Goal: Task Accomplishment & Management: Manage account settings

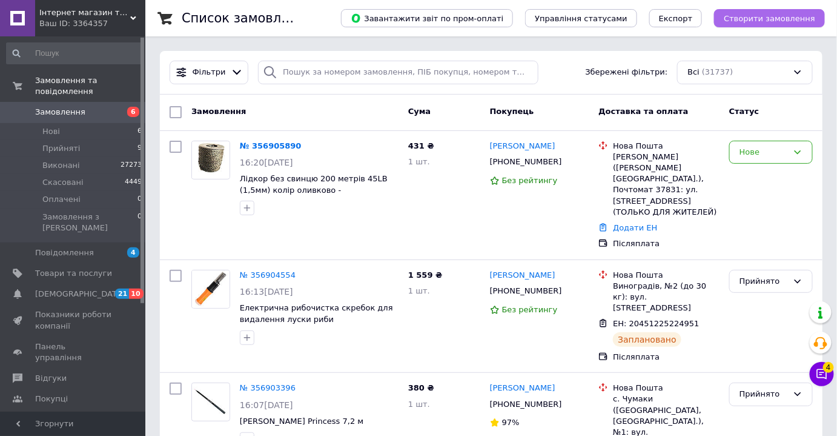
click at [744, 22] on span "Створити замовлення" at bounding box center [769, 18] width 91 height 9
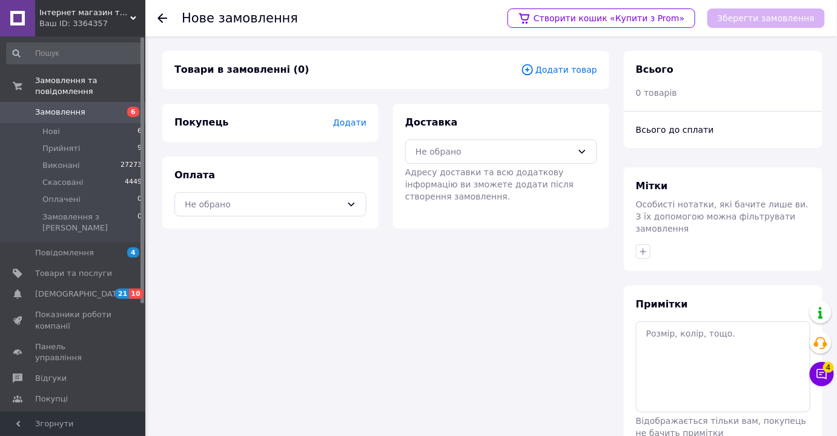
click at [571, 65] on span "Додати товар" at bounding box center [559, 69] width 76 height 13
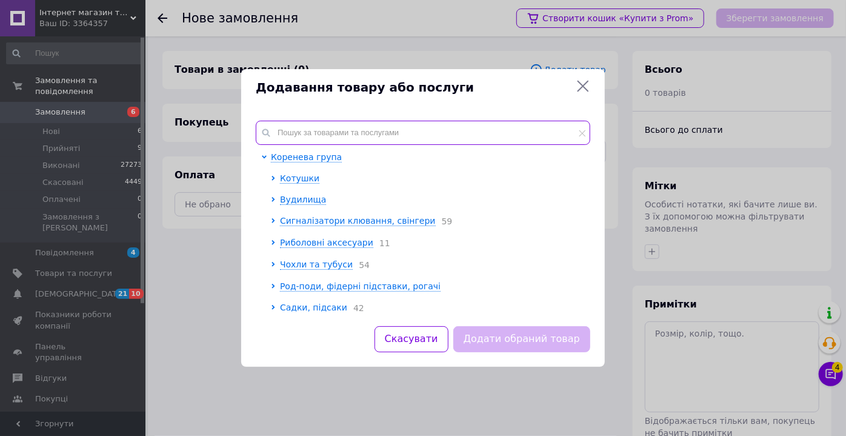
click at [364, 139] on input "text" at bounding box center [423, 133] width 334 height 24
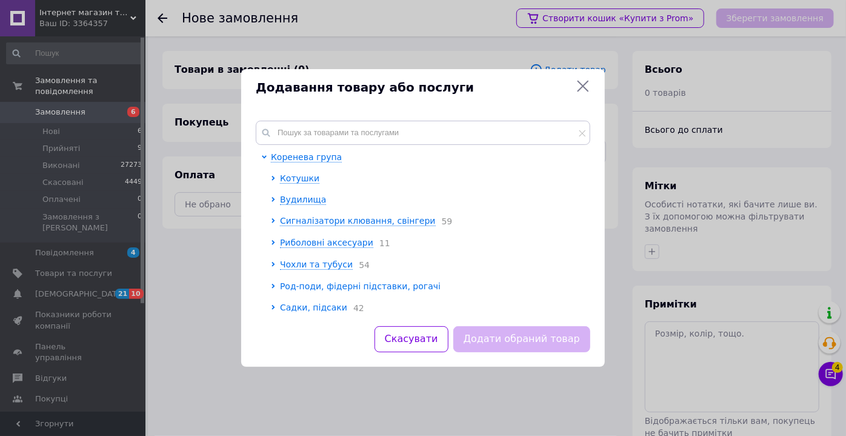
click at [308, 285] on span "Род-поди, фідерні підставки, рогачі" at bounding box center [360, 286] width 161 height 10
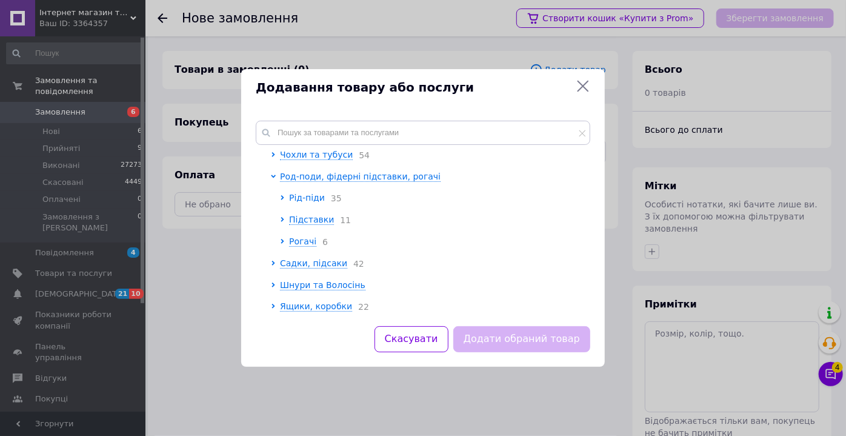
click at [301, 199] on span "Рід-піди" at bounding box center [307, 198] width 36 height 10
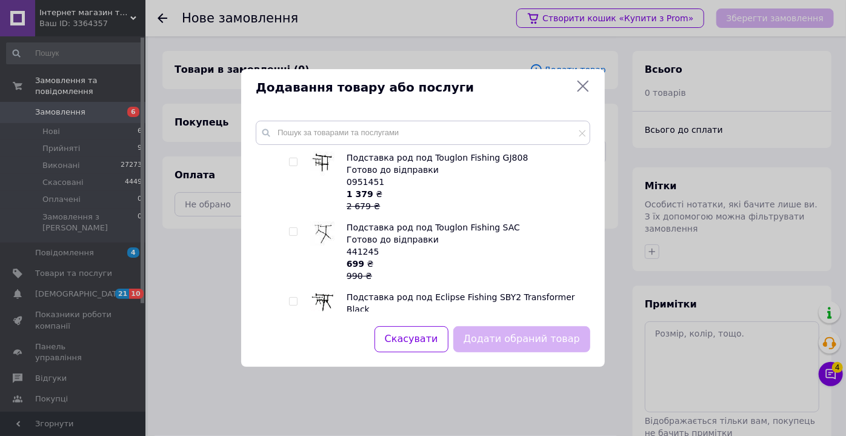
scroll to position [496, 0]
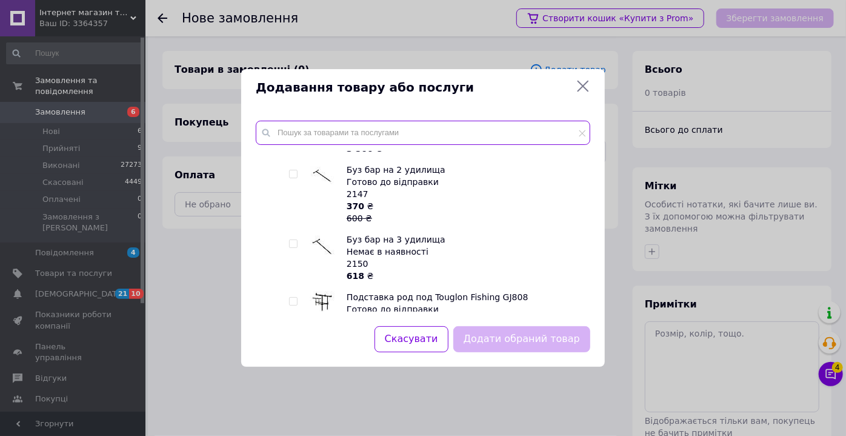
click at [320, 132] on input "text" at bounding box center [423, 133] width 334 height 24
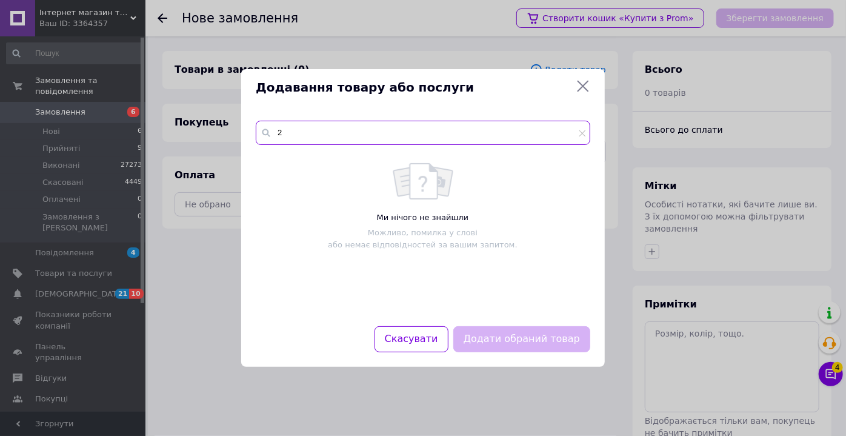
scroll to position [0, 0]
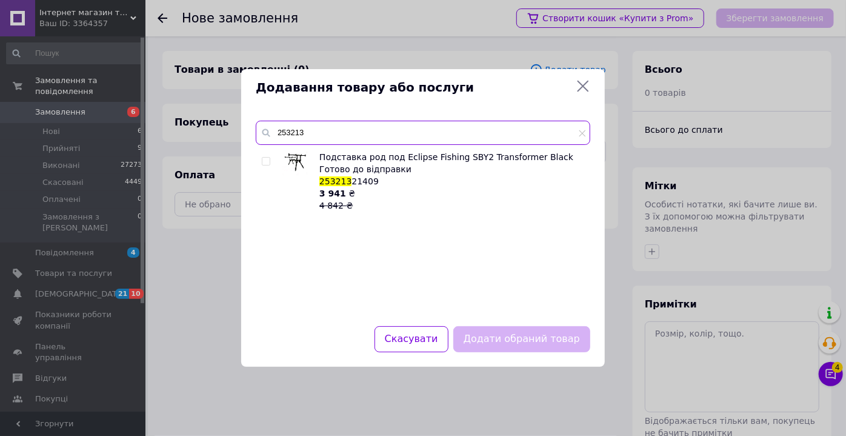
type input "253213"
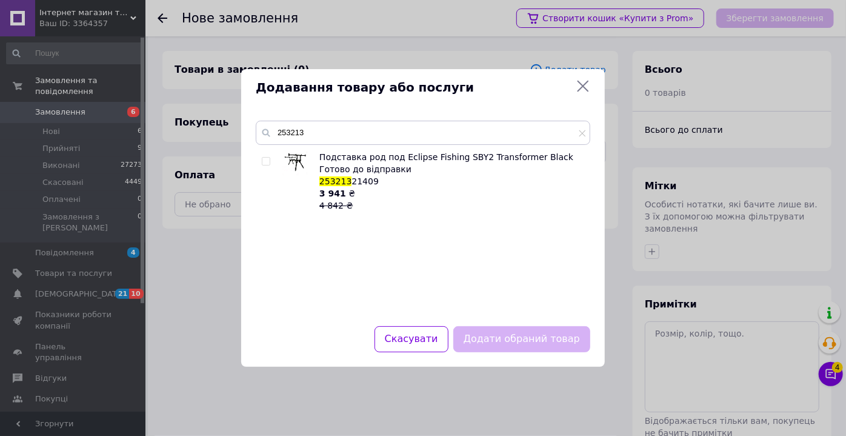
click at [262, 161] on input "checkbox" at bounding box center [266, 162] width 8 height 8
checkbox input "true"
click at [541, 340] on button "Додати обраний товар" at bounding box center [521, 339] width 137 height 26
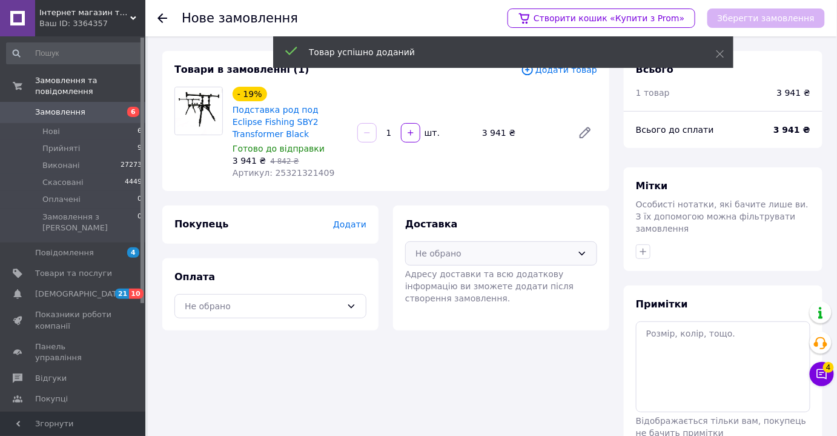
click at [471, 255] on div "Не обрано" at bounding box center [494, 253] width 157 height 13
click at [470, 276] on span "Нова Пошта (платна)" at bounding box center [510, 279] width 153 height 12
click at [266, 308] on div "Не обрано" at bounding box center [263, 305] width 157 height 13
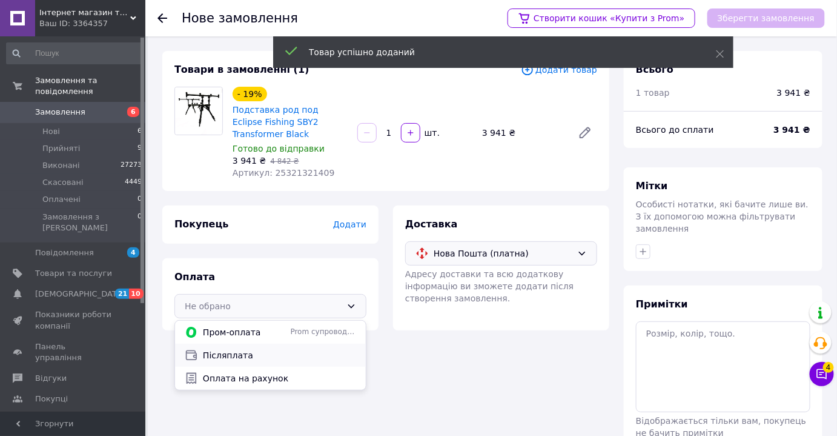
click at [256, 351] on span "Післяплата" at bounding box center [279, 355] width 153 height 12
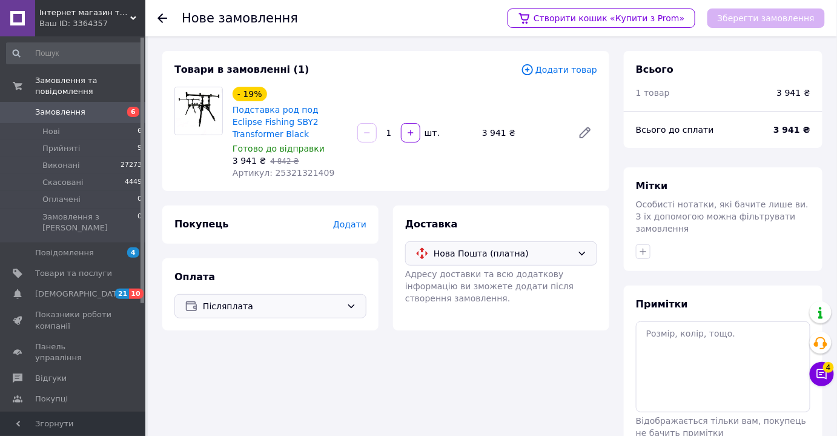
click at [354, 229] on span "Додати" at bounding box center [349, 224] width 33 height 10
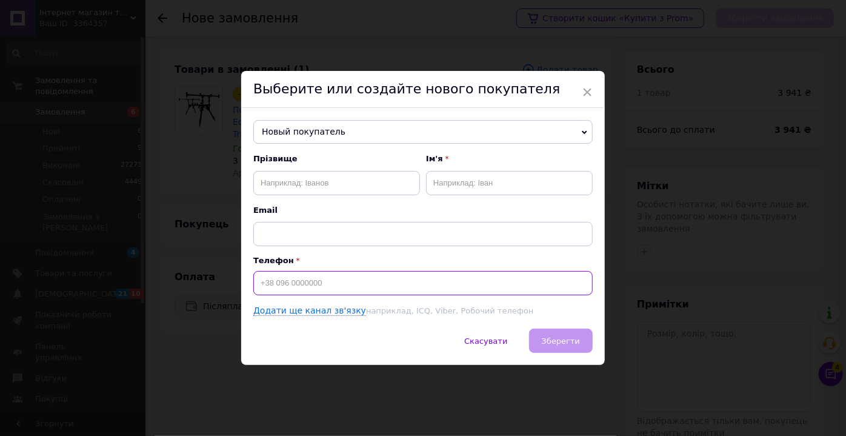
click at [304, 278] on input at bounding box center [422, 283] width 339 height 24
type input "[PHONE_NUMBER]"
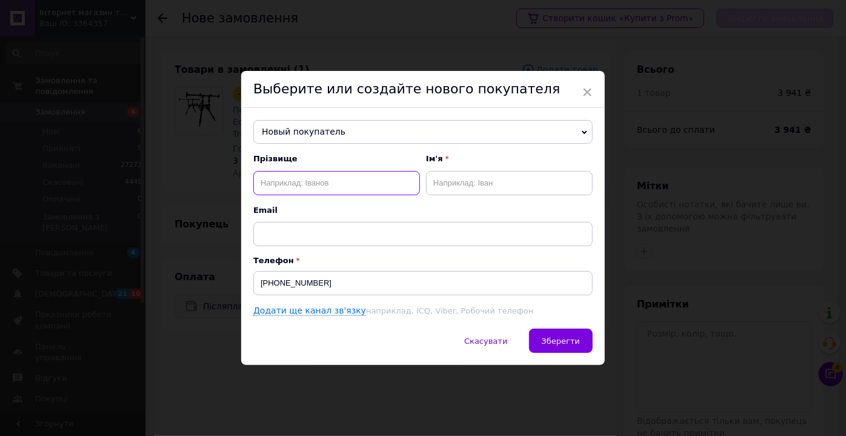
click at [329, 184] on input "text" at bounding box center [336, 183] width 167 height 24
type input "монастирський"
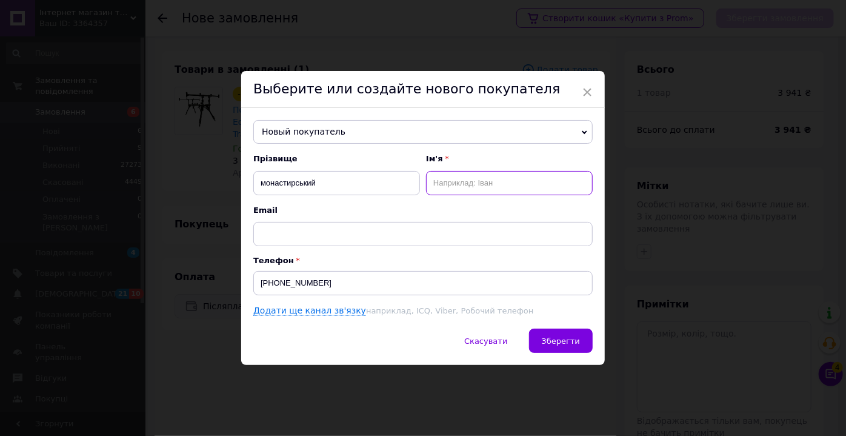
click at [449, 181] on input "text" at bounding box center [509, 183] width 167 height 24
type input "р"
type input "[PERSON_NAME]"
click at [546, 334] on button "Зберегти" at bounding box center [561, 340] width 64 height 24
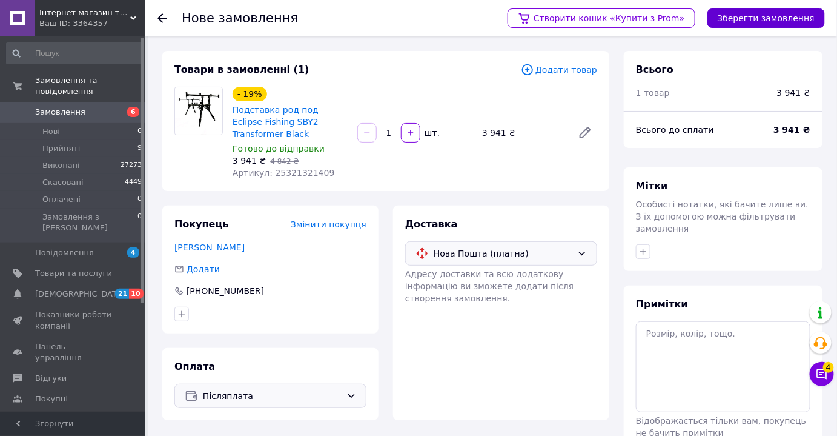
drag, startPoint x: 742, startPoint y: 7, endPoint x: 742, endPoint y: 16, distance: 9.1
click at [742, 8] on div "Створити кошик «Купити з Prom» Зберегти замовлення" at bounding box center [661, 18] width 330 height 36
click at [742, 16] on button "Зберегти замовлення" at bounding box center [767, 17] width 118 height 19
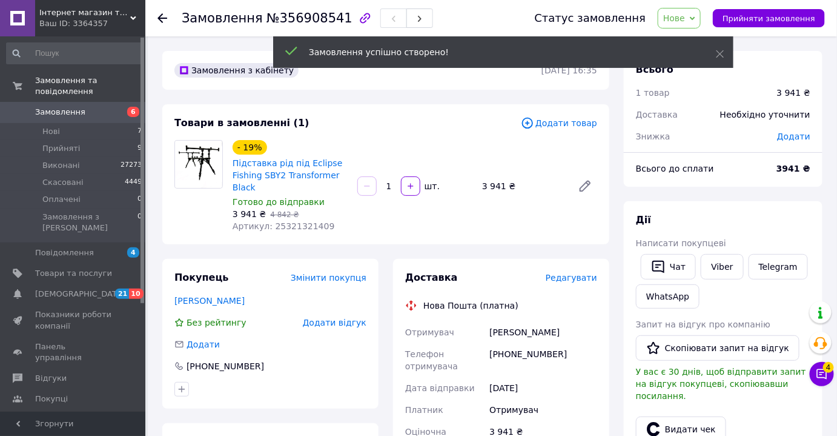
click at [566, 277] on span "Редагувати" at bounding box center [571, 278] width 51 height 10
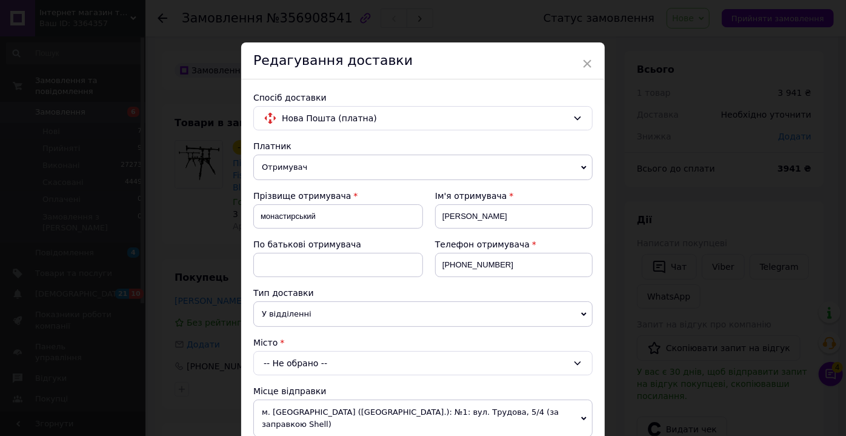
click at [284, 363] on div "-- Не обрано --" at bounding box center [422, 363] width 339 height 24
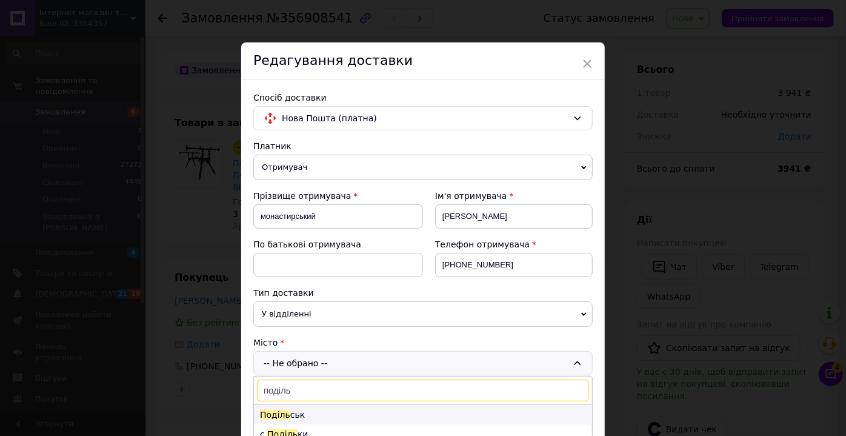
type input "поділь"
click at [288, 410] on li "Поділь ськ" at bounding box center [423, 414] width 338 height 19
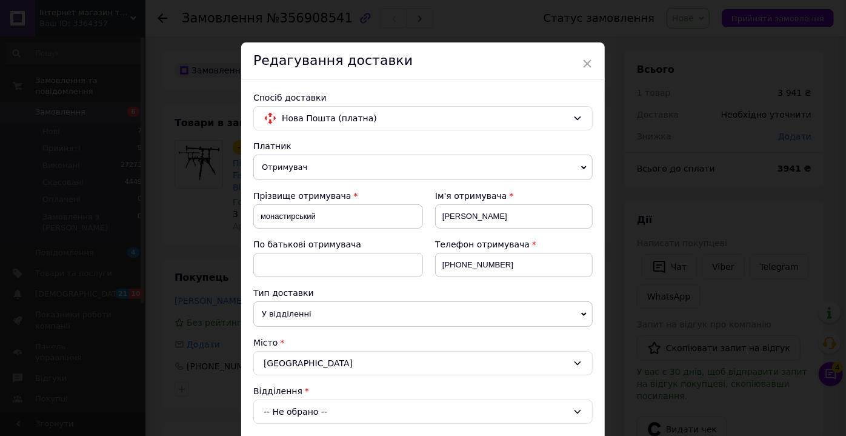
click at [282, 399] on div "-- Не обрано --" at bounding box center [422, 411] width 339 height 24
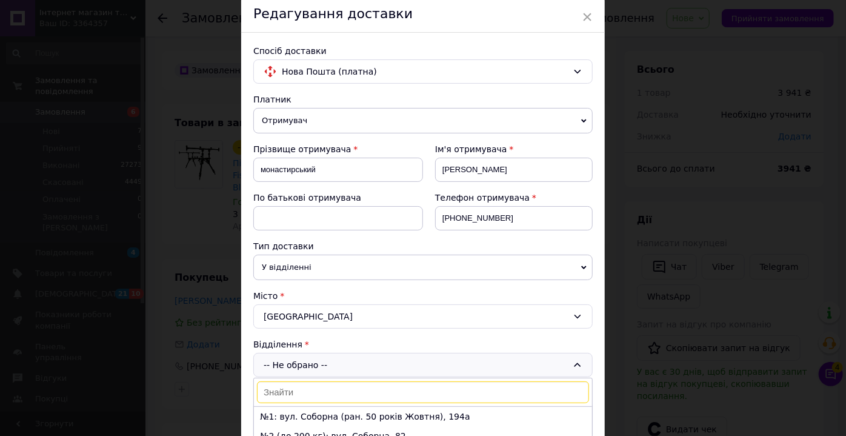
scroll to position [66, 0]
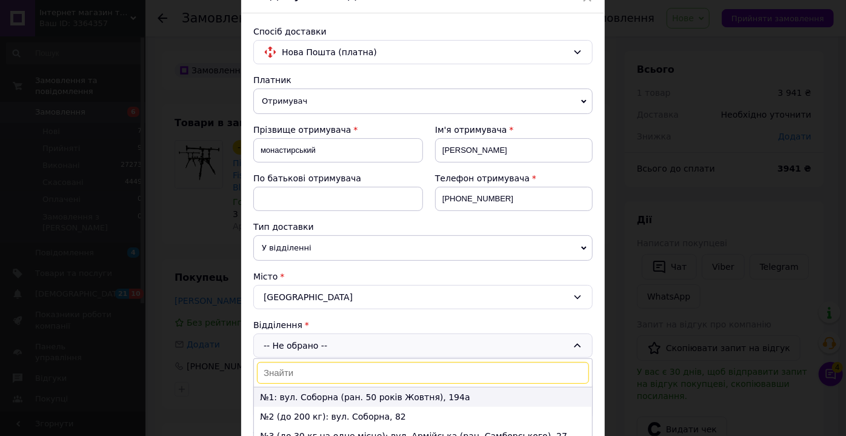
click at [300, 396] on li "№1: вул. Соборна (ран. 50 років Жовтня), 194а" at bounding box center [423, 396] width 338 height 19
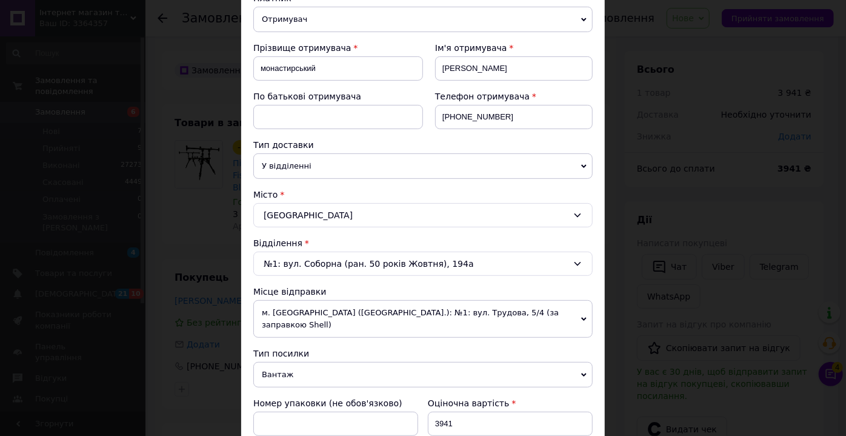
scroll to position [231, 0]
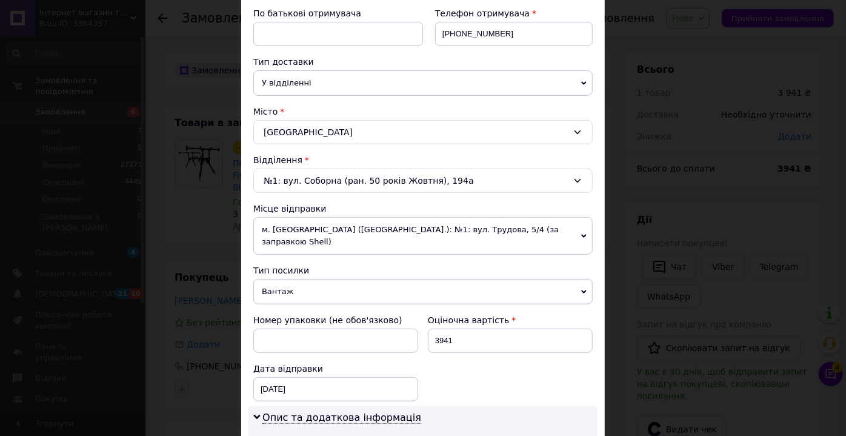
click at [297, 131] on div "[GEOGRAPHIC_DATA]" at bounding box center [422, 132] width 339 height 24
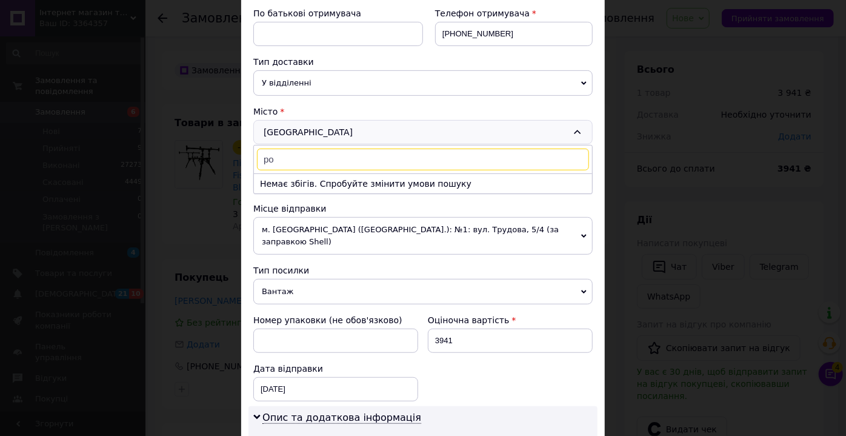
type input "р"
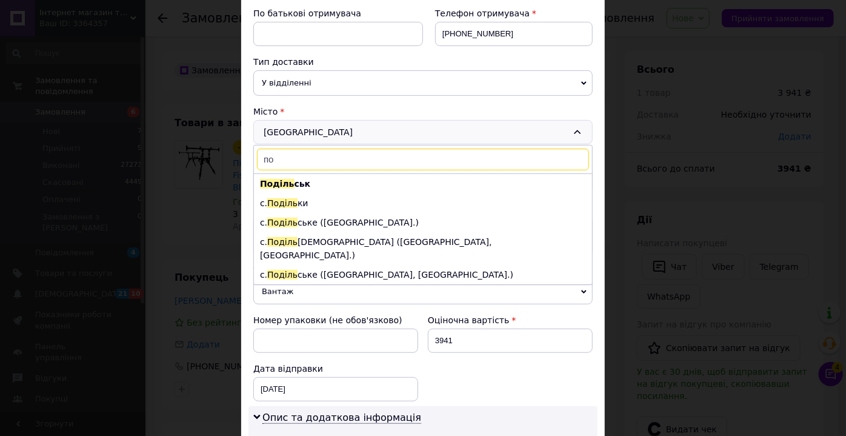
type input "п"
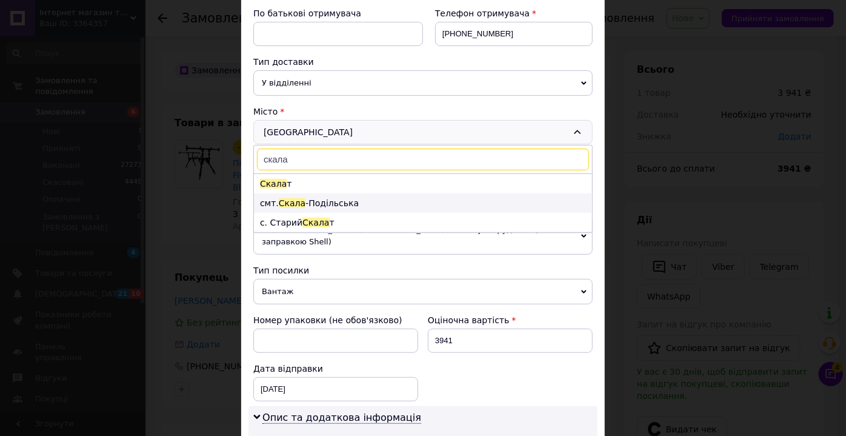
type input "скала"
click at [302, 198] on li "смт. [GEOGRAPHIC_DATA]" at bounding box center [423, 202] width 338 height 19
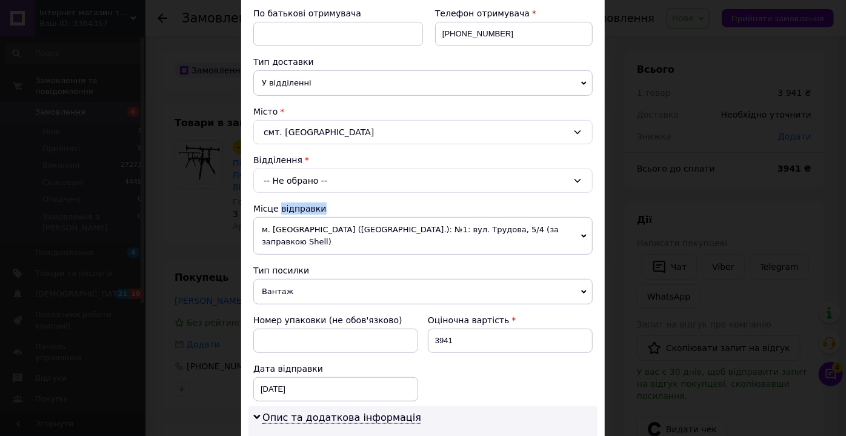
click at [302, 198] on div "Платник Отримувач Відправник Прізвище отримувача монастирський Ім'я отримувача …" at bounding box center [422, 336] width 339 height 854
click at [300, 176] on div "-- Не обрано --" at bounding box center [422, 180] width 339 height 24
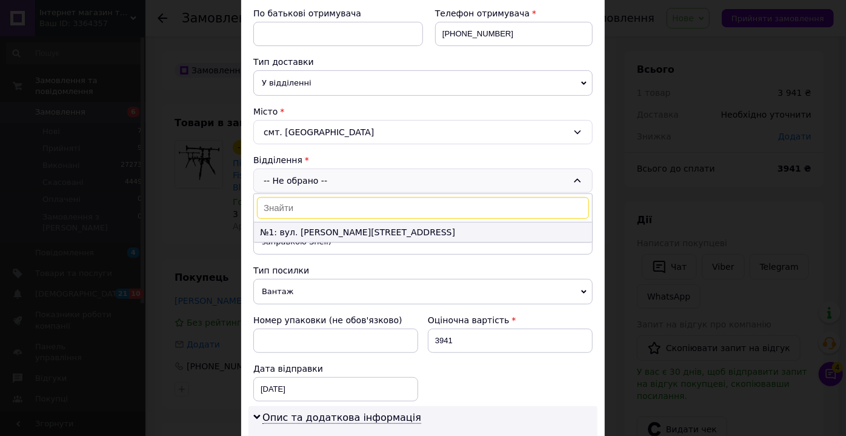
click at [299, 230] on li "№1: вул. [PERSON_NAME][STREET_ADDRESS]" at bounding box center [423, 231] width 338 height 19
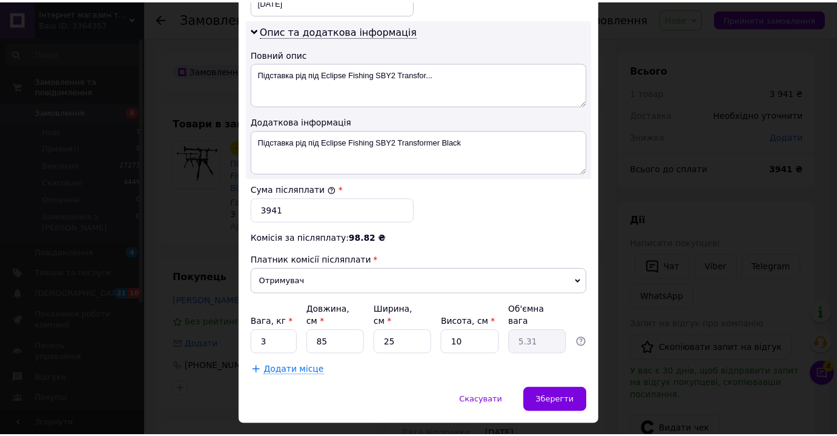
scroll to position [619, 0]
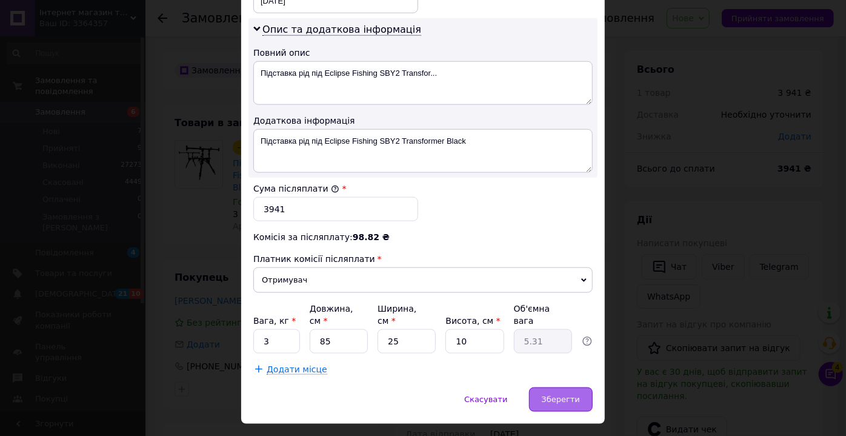
click at [554, 394] on span "Зберегти" at bounding box center [561, 398] width 38 height 9
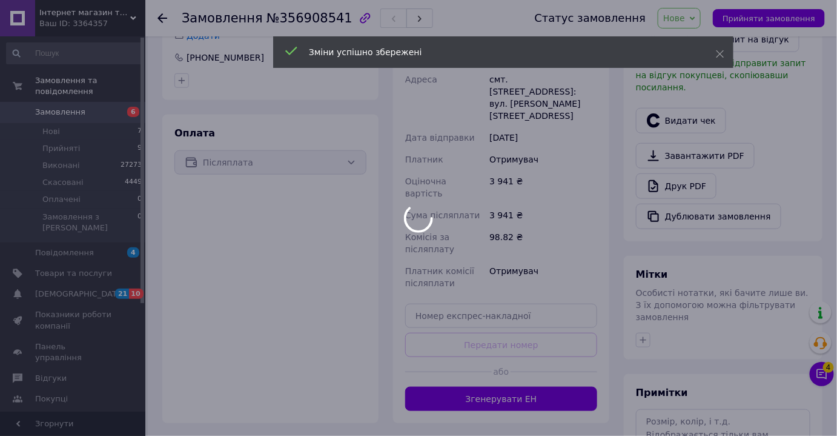
scroll to position [385, 0]
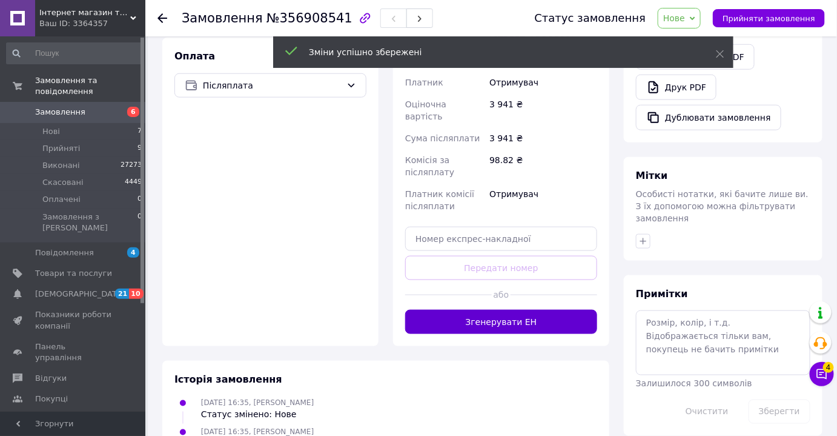
click at [533, 310] on button "Згенерувати ЕН" at bounding box center [501, 322] width 192 height 24
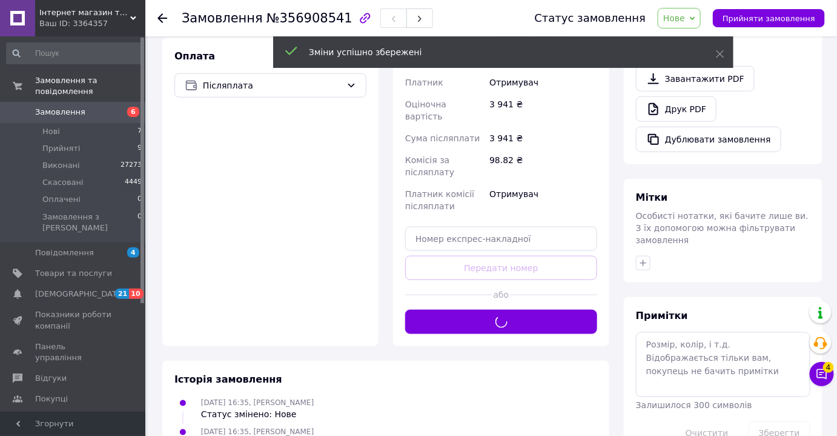
click at [685, 19] on span "Нове" at bounding box center [674, 18] width 22 height 10
click at [718, 50] on icon at bounding box center [720, 54] width 8 height 8
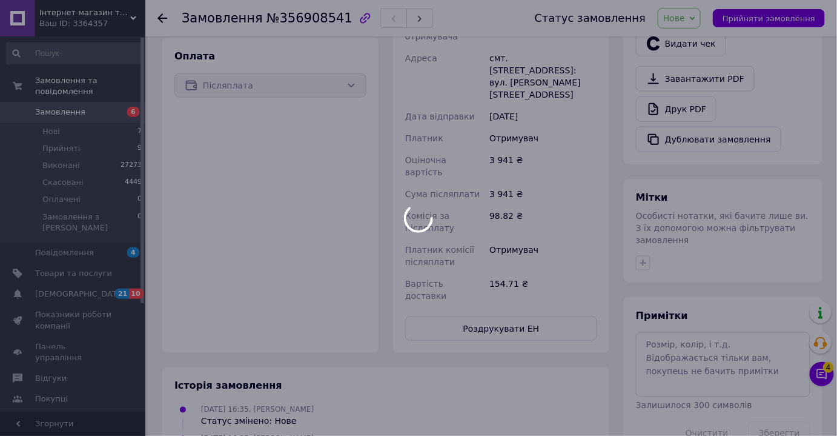
click at [699, 17] on body "Інтернет магазин товарів для риболовлі Fishermen Ваш ID: 3364357 Сайт Інтернет …" at bounding box center [418, 126] width 837 height 1023
click at [685, 18] on span "Нове" at bounding box center [674, 18] width 22 height 10
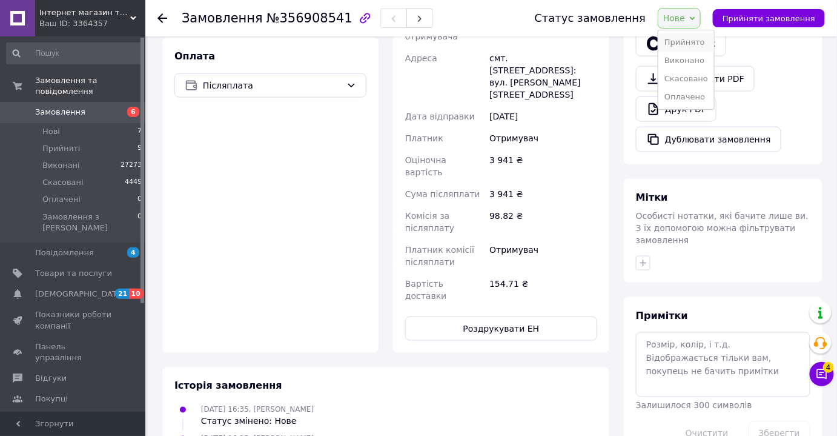
click at [693, 44] on li "Прийнято" at bounding box center [687, 42] width 56 height 18
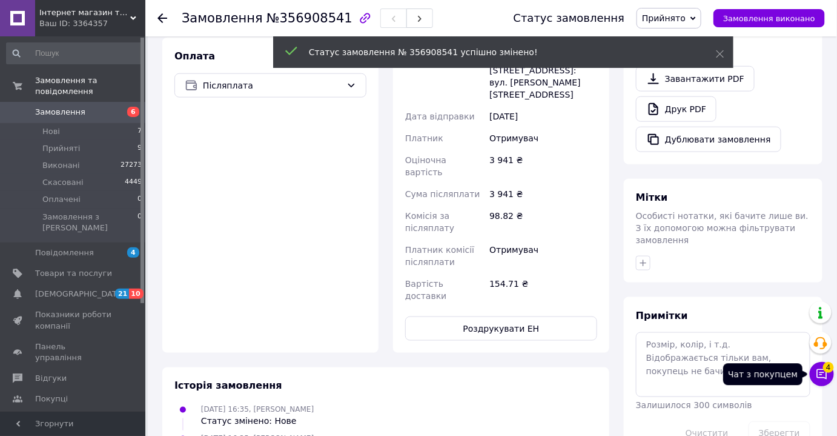
click at [822, 380] on button "Чат з покупцем 4" at bounding box center [822, 374] width 24 height 24
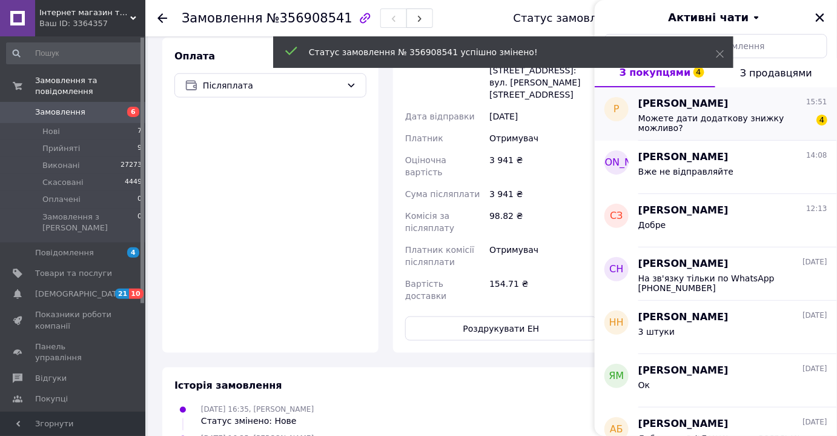
click at [701, 125] on div "Можете дати додаткову знижку можливо?" at bounding box center [725, 122] width 172 height 19
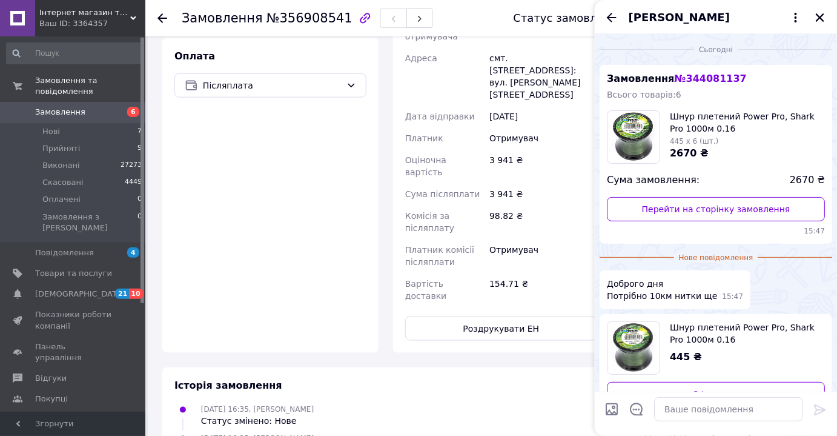
scroll to position [0, 0]
drag, startPoint x: 731, startPoint y: 78, endPoint x: 682, endPoint y: 86, distance: 49.7
click at [682, 86] on div "Замовлення № 344081137 Всього товарів: 6 Шнур плетений Power Pro, Shark Pro 100…" at bounding box center [716, 154] width 233 height 179
copy span "344081137"
click at [73, 107] on span "Замовлення" at bounding box center [60, 112] width 50 height 11
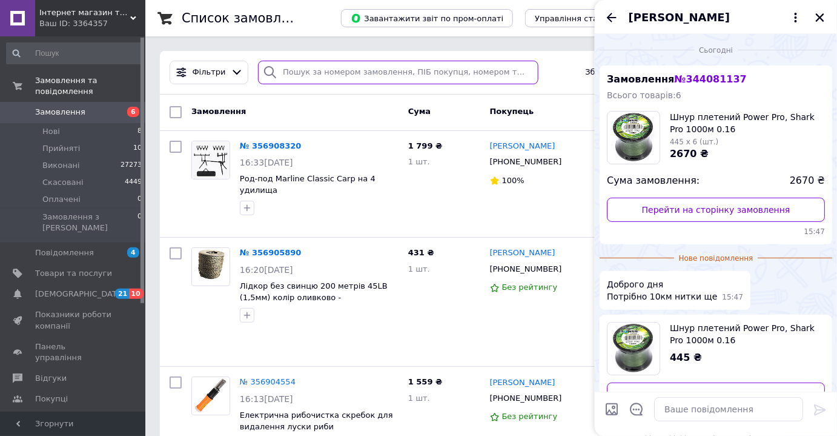
drag, startPoint x: 393, startPoint y: 61, endPoint x: 389, endPoint y: 69, distance: 8.7
click at [393, 63] on input "search" at bounding box center [398, 73] width 281 height 24
paste input "344081137"
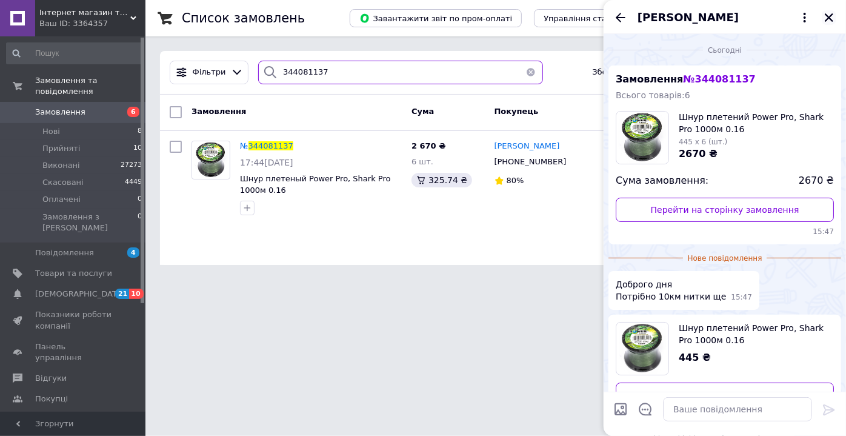
type input "344081137"
click at [829, 17] on icon "Закрити" at bounding box center [829, 17] width 8 height 8
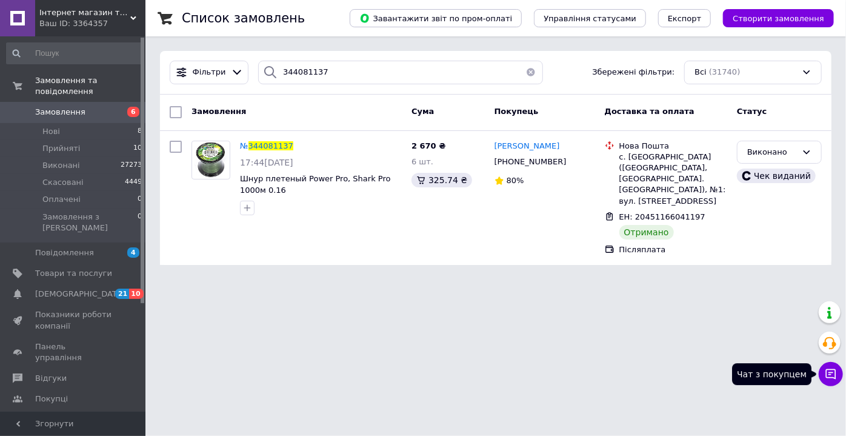
click at [830, 372] on icon at bounding box center [831, 374] width 10 height 10
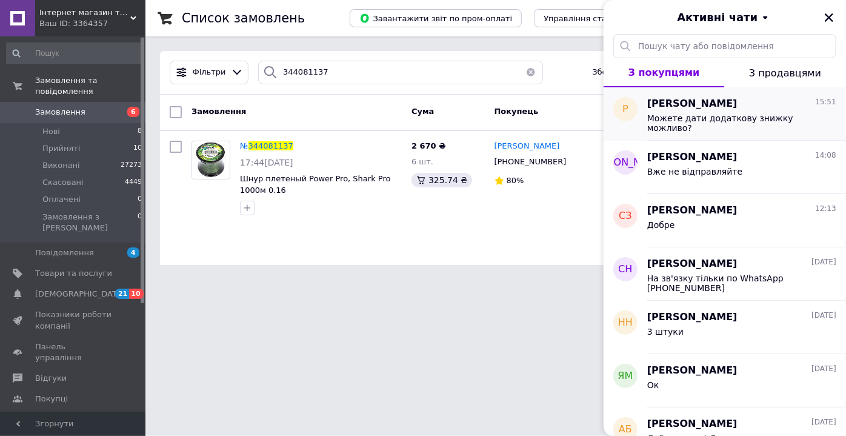
click at [685, 114] on span "Можете дати додаткову знижку можливо?" at bounding box center [733, 122] width 172 height 19
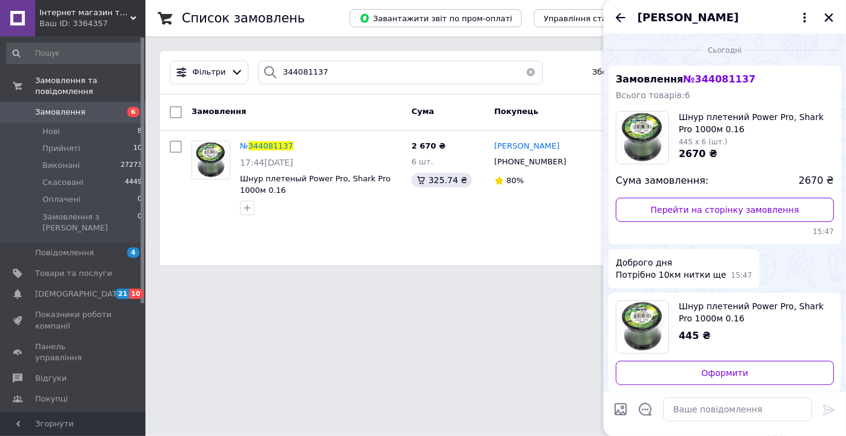
scroll to position [93, 0]
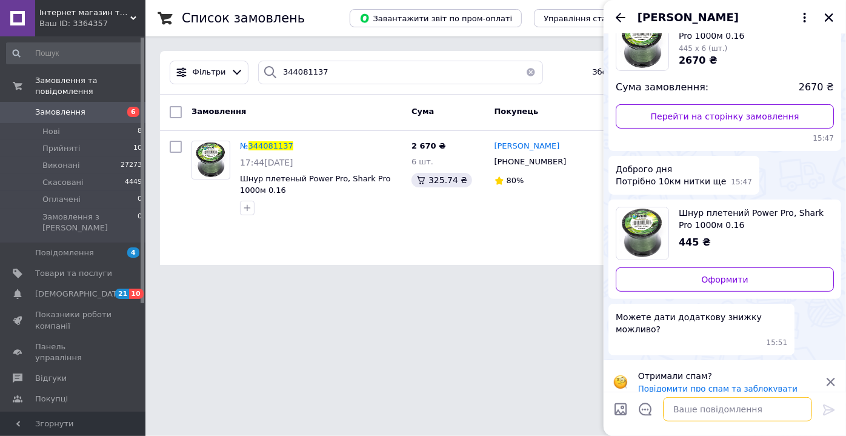
click at [702, 414] on textarea at bounding box center [737, 409] width 149 height 24
type textarea "410грн за шт"
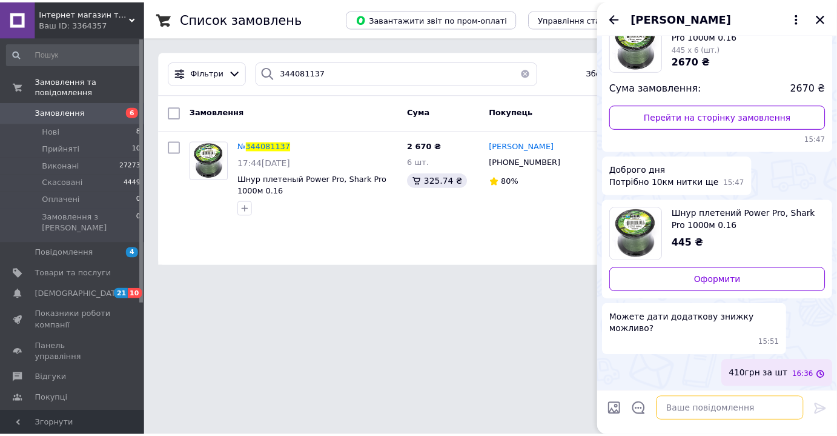
scroll to position [81, 0]
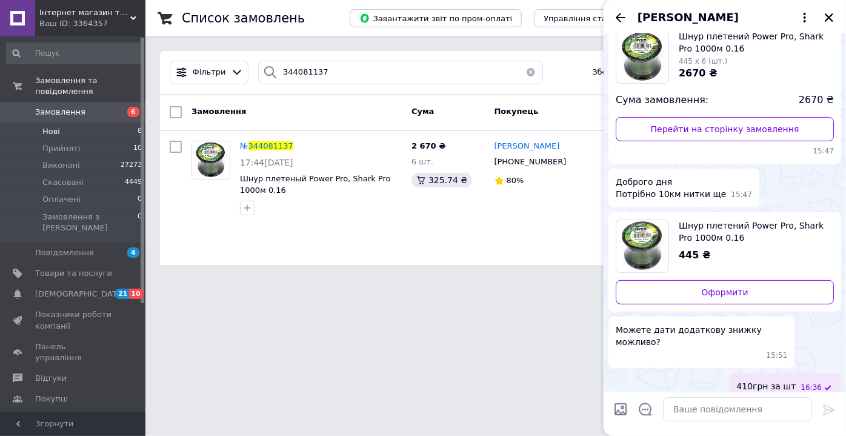
click at [76, 123] on li "Нові 8" at bounding box center [74, 131] width 149 height 17
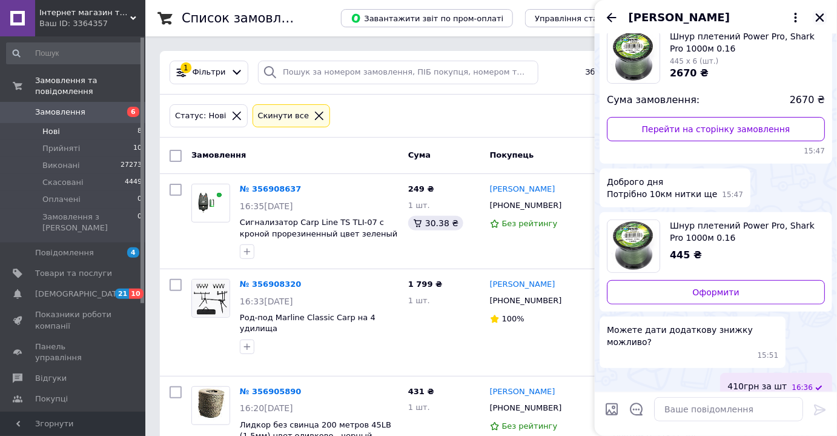
click at [816, 15] on icon "Закрити" at bounding box center [820, 17] width 11 height 11
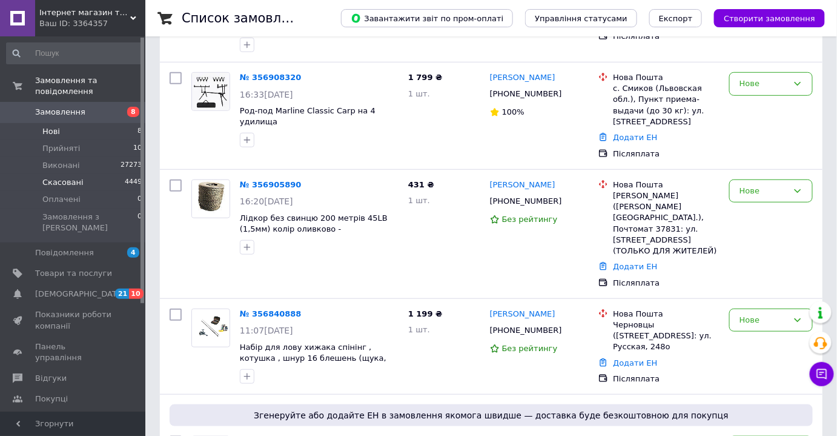
scroll to position [220, 0]
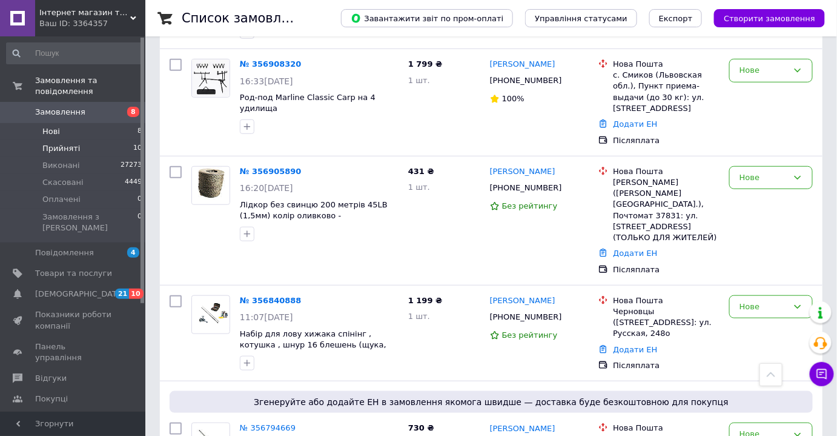
click at [93, 142] on li "Прийняті 10" at bounding box center [74, 148] width 149 height 17
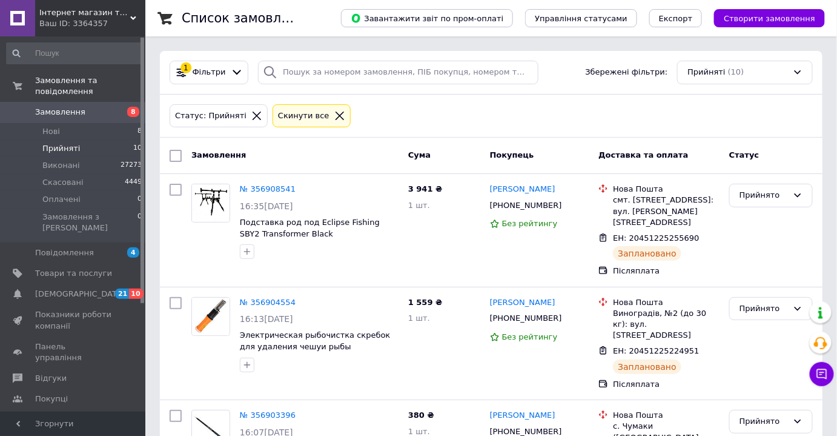
click at [79, 110] on link "Замовлення 8" at bounding box center [74, 112] width 149 height 21
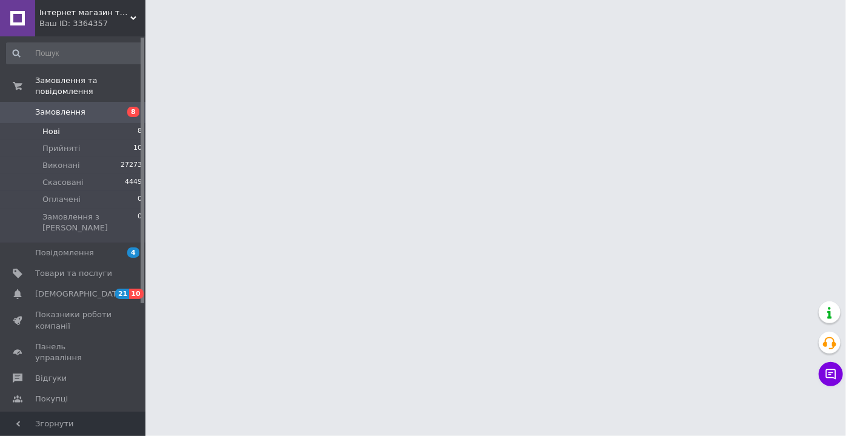
click at [79, 123] on li "Нові 8" at bounding box center [74, 131] width 149 height 17
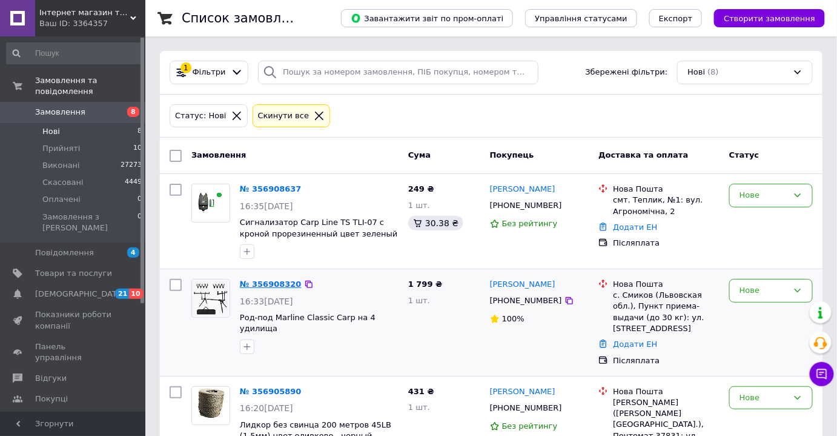
click at [274, 283] on link "№ 356908320" at bounding box center [271, 283] width 62 height 9
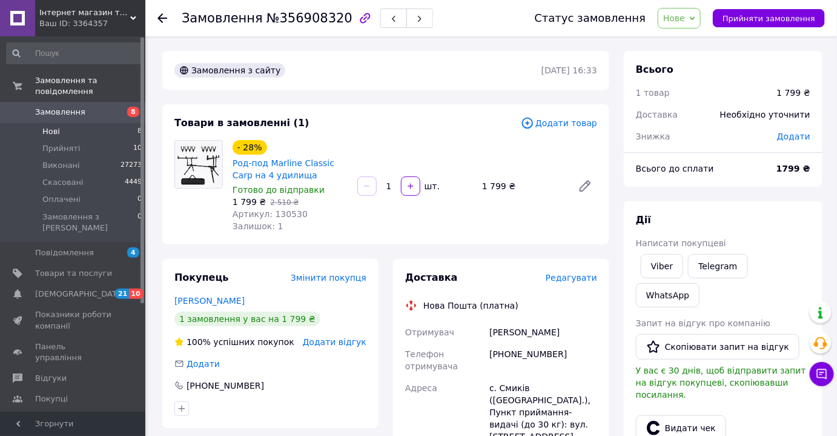
click at [99, 123] on li "Нові 8" at bounding box center [74, 131] width 149 height 17
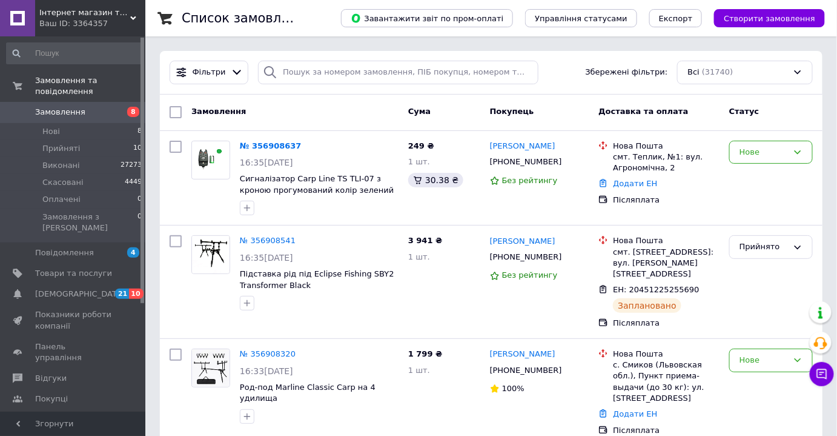
click at [117, 107] on span "8" at bounding box center [128, 112] width 33 height 11
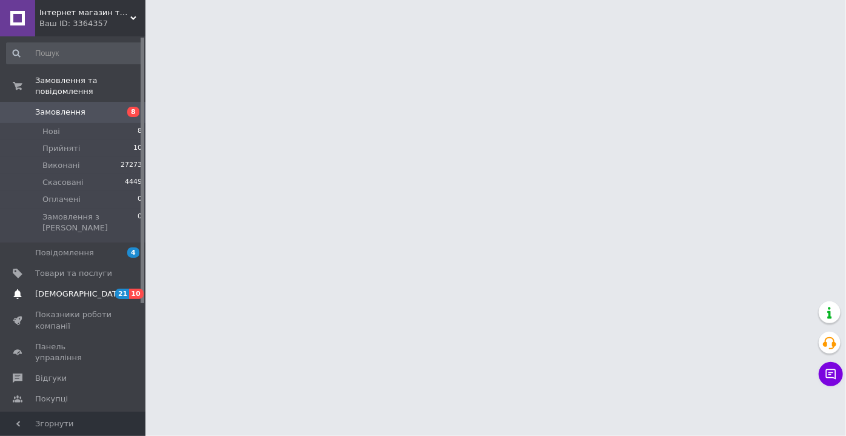
click at [78, 288] on span "[DEMOGRAPHIC_DATA]" at bounding box center [80, 293] width 90 height 11
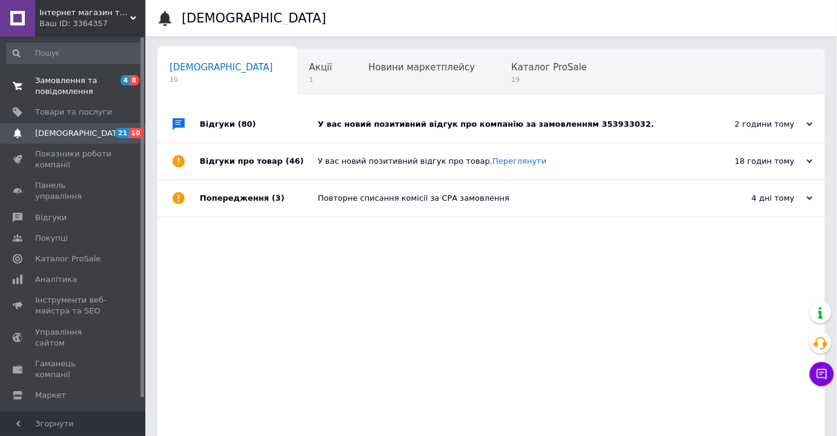
click at [70, 88] on span "Замовлення та повідомлення" at bounding box center [73, 86] width 77 height 22
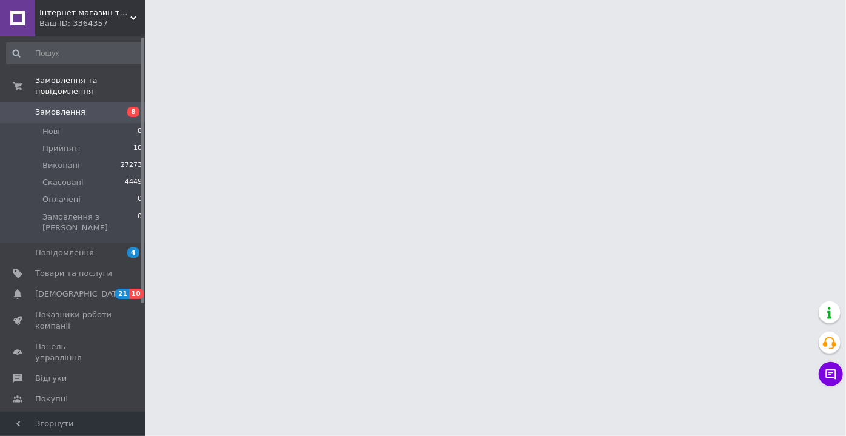
click at [70, 107] on span "Замовлення" at bounding box center [60, 112] width 50 height 11
